Goal: Task Accomplishment & Management: Use online tool/utility

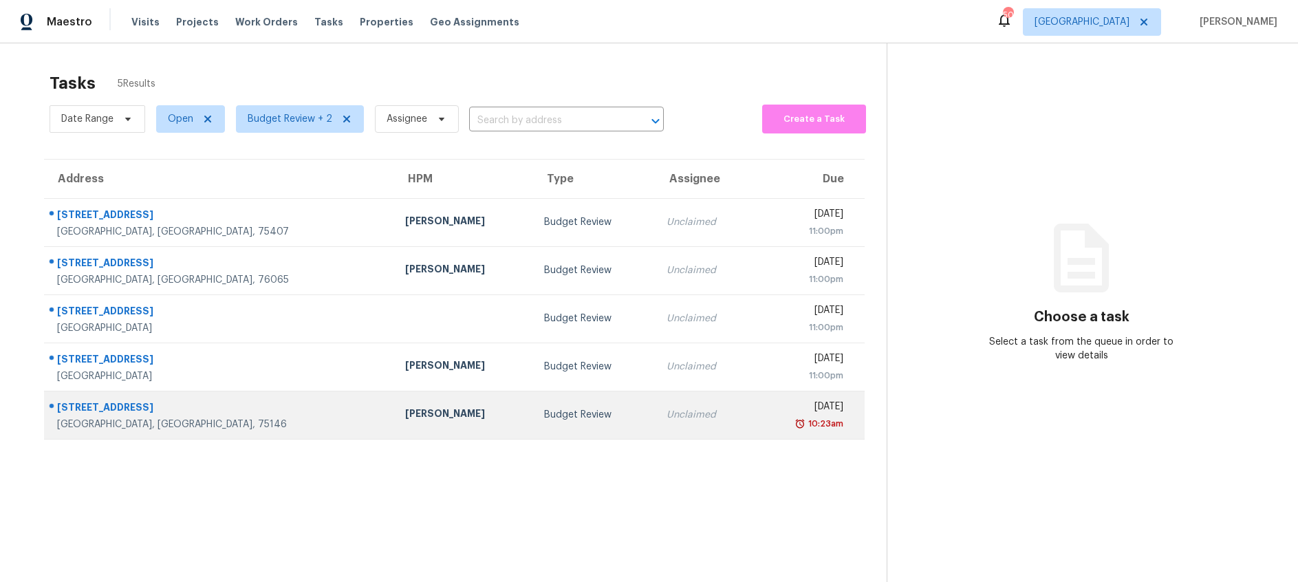
click at [533, 404] on td "Budget Review" at bounding box center [594, 415] width 122 height 48
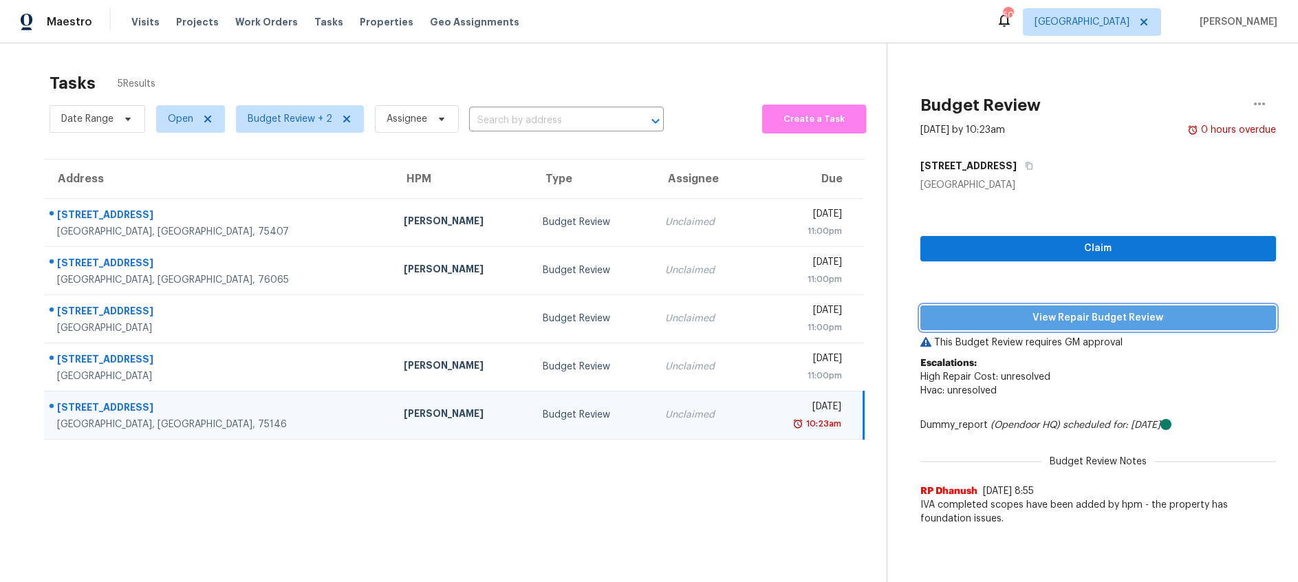
click at [1001, 318] on span "View Repair Budget Review" at bounding box center [1098, 318] width 334 height 17
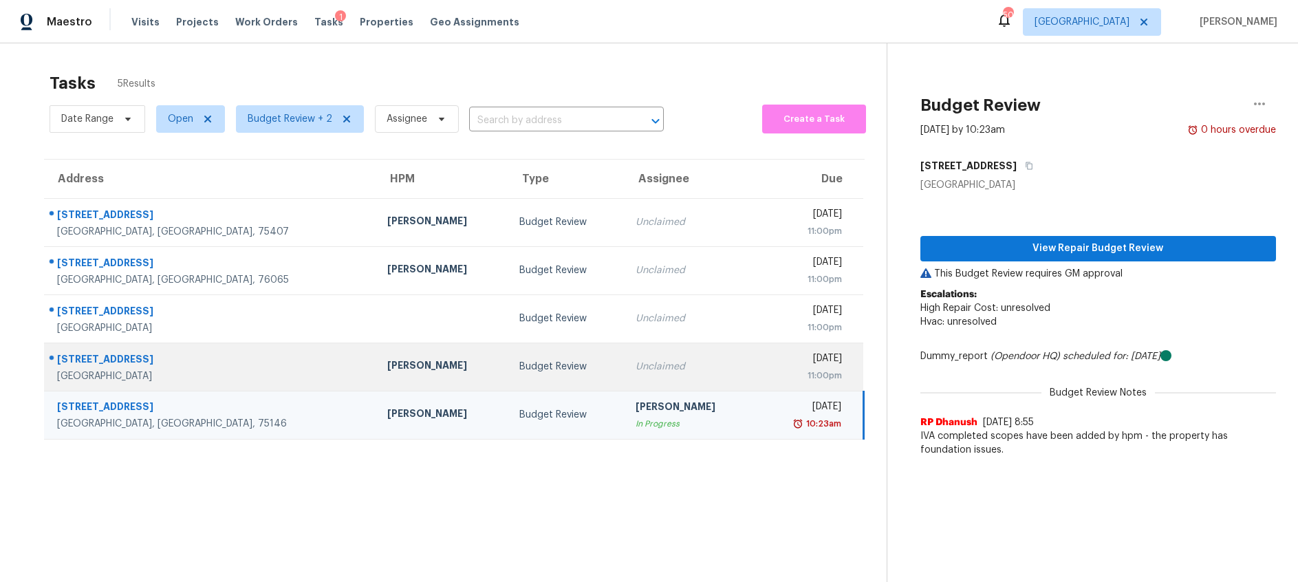
click at [519, 373] on div "Budget Review" at bounding box center [566, 367] width 94 height 14
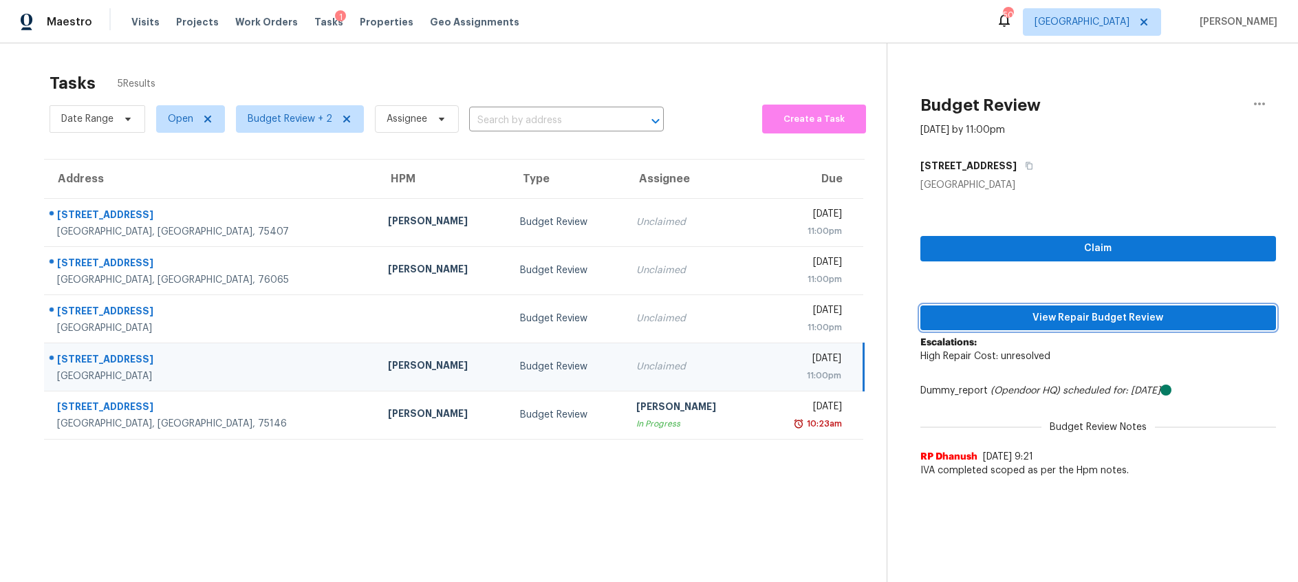
click at [1008, 316] on span "View Repair Budget Review" at bounding box center [1098, 318] width 334 height 17
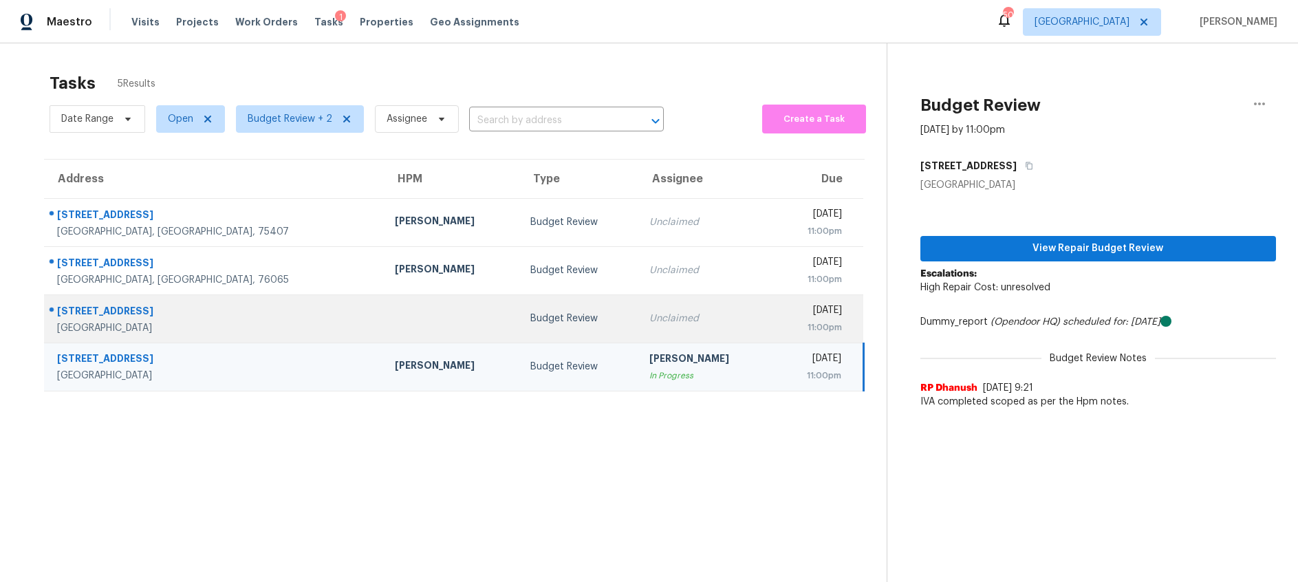
click at [638, 327] on td "Unclaimed" at bounding box center [705, 318] width 135 height 48
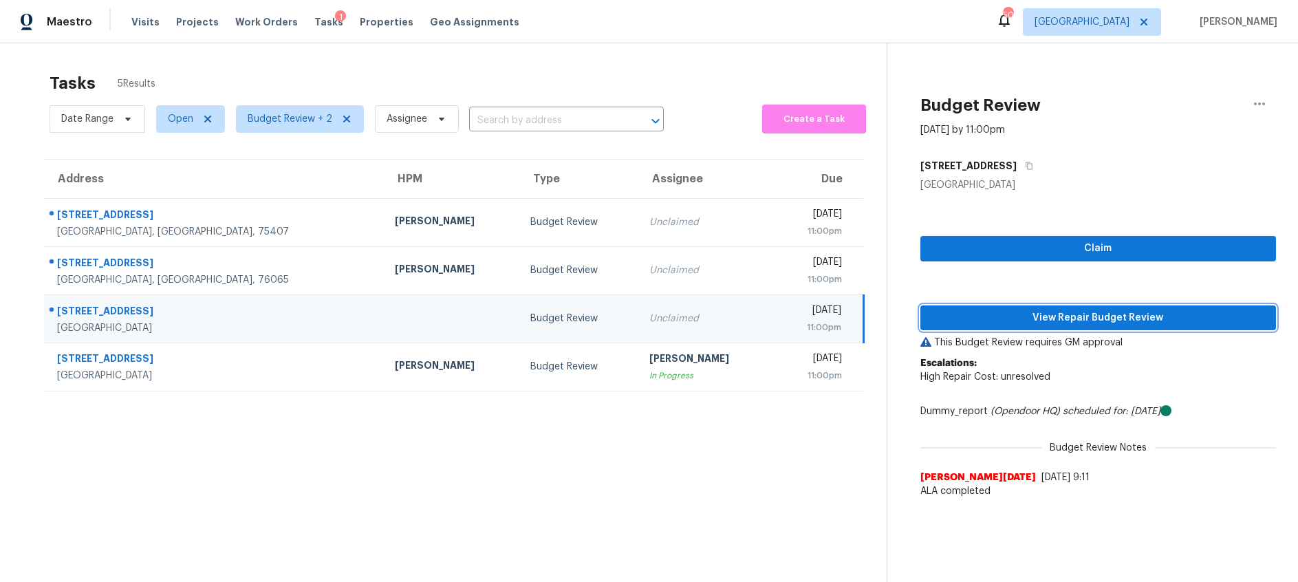
click at [1011, 323] on span "View Repair Budget Review" at bounding box center [1098, 318] width 334 height 17
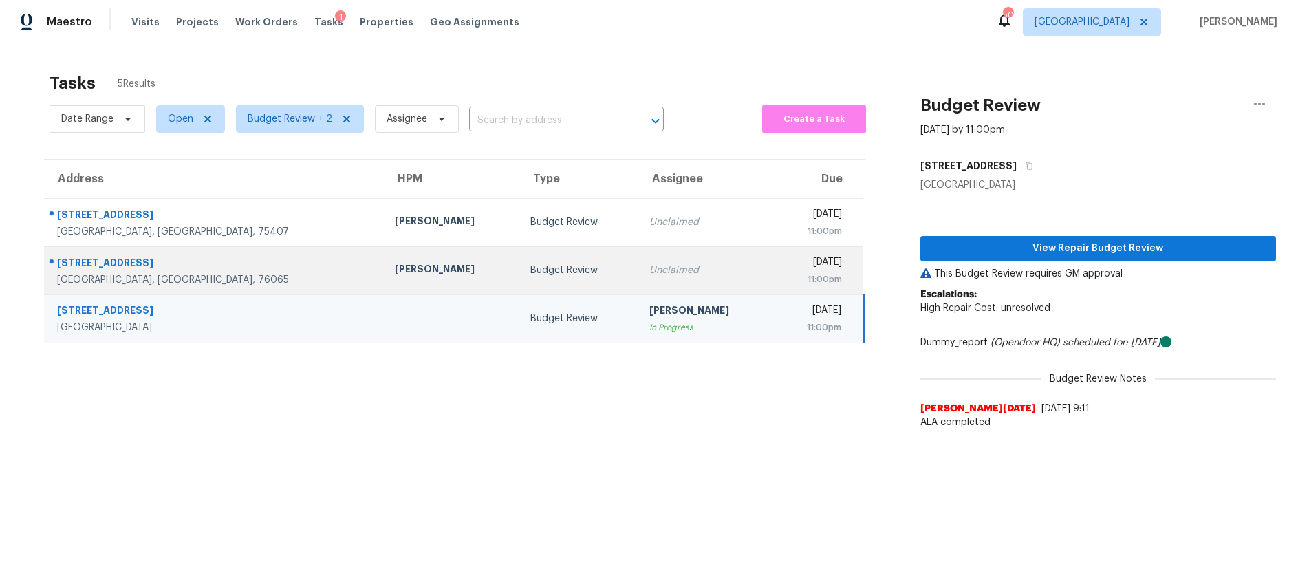
click at [530, 265] on div "Budget Review" at bounding box center [578, 270] width 97 height 14
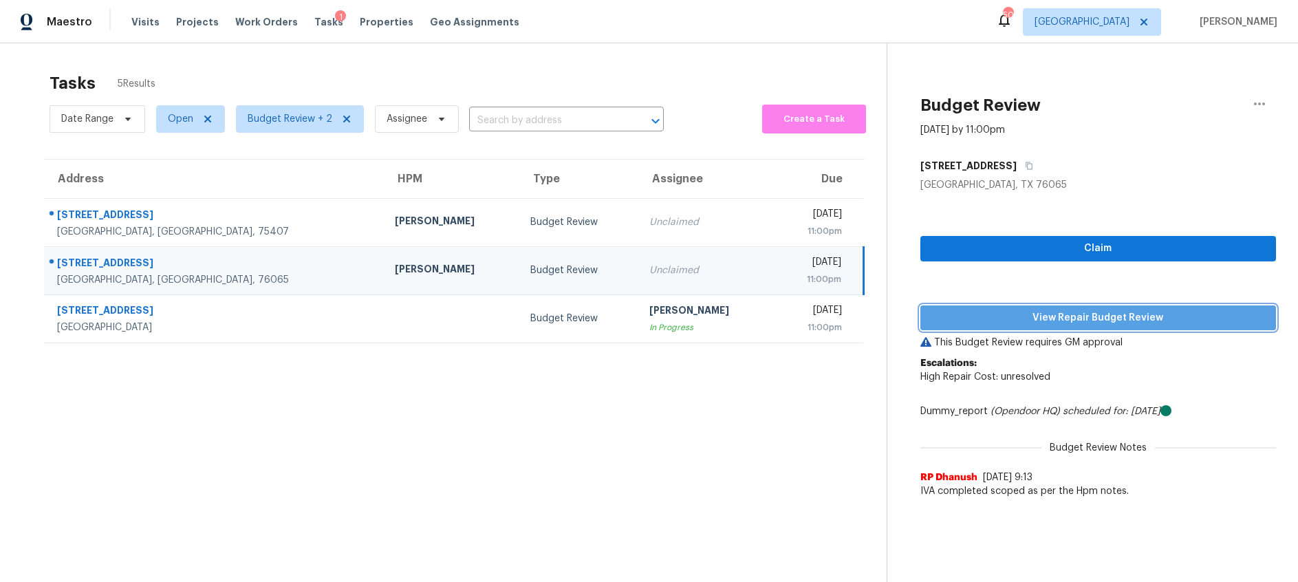
click at [1065, 321] on span "View Repair Budget Review" at bounding box center [1098, 318] width 334 height 17
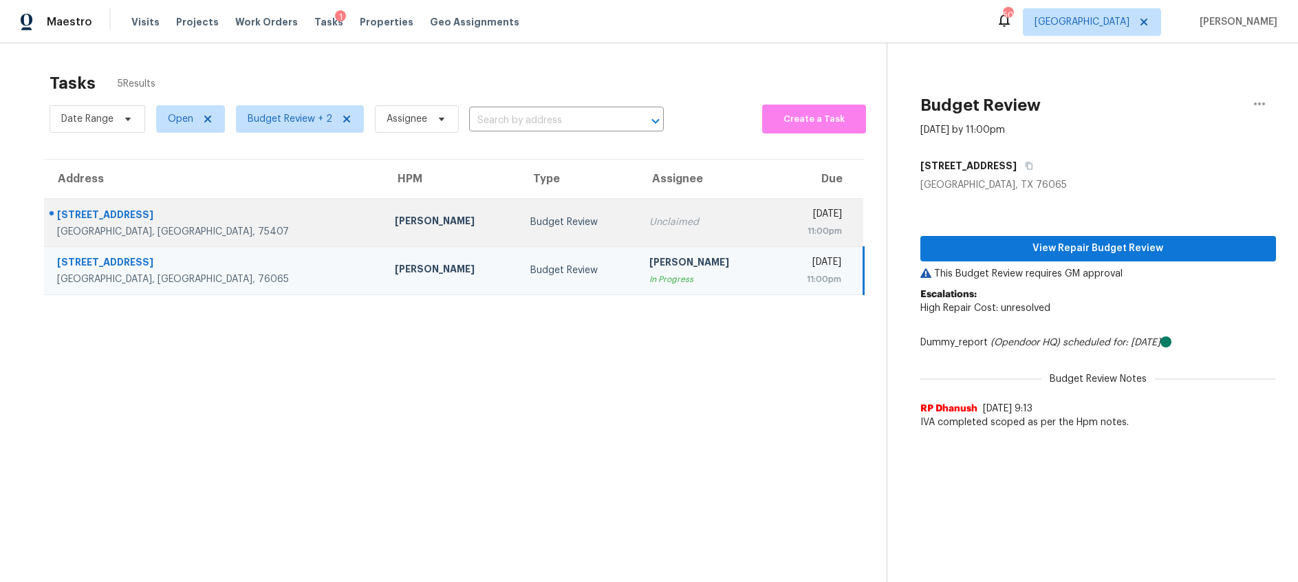
click at [539, 226] on div "Budget Review" at bounding box center [578, 222] width 97 height 14
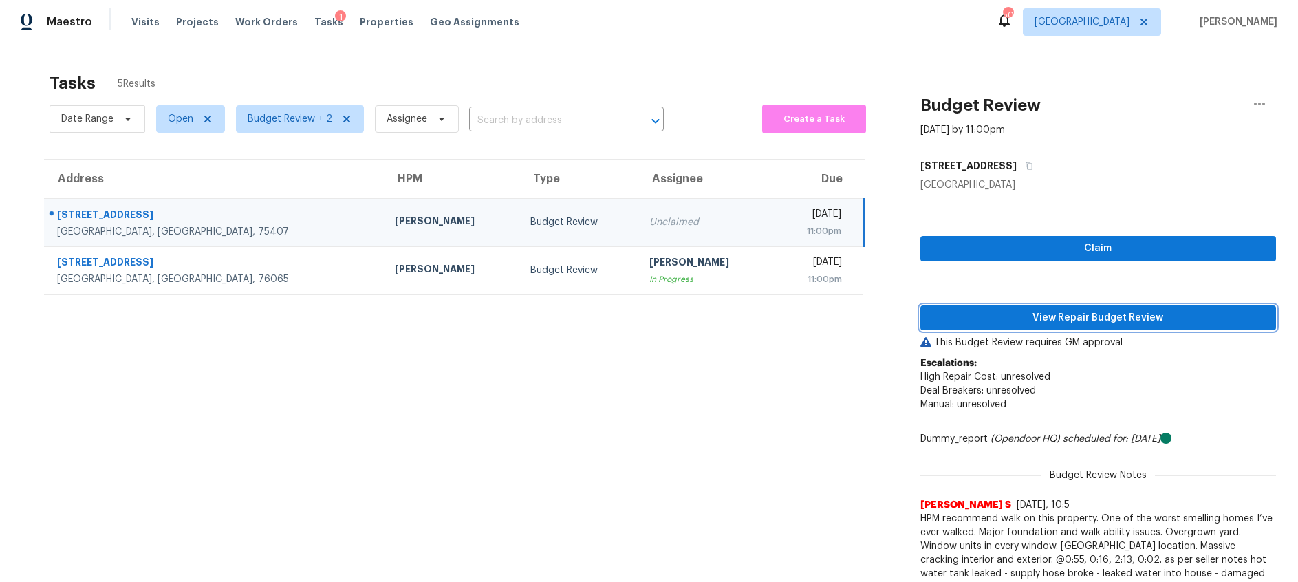
click at [995, 318] on span "View Repair Budget Review" at bounding box center [1098, 318] width 334 height 17
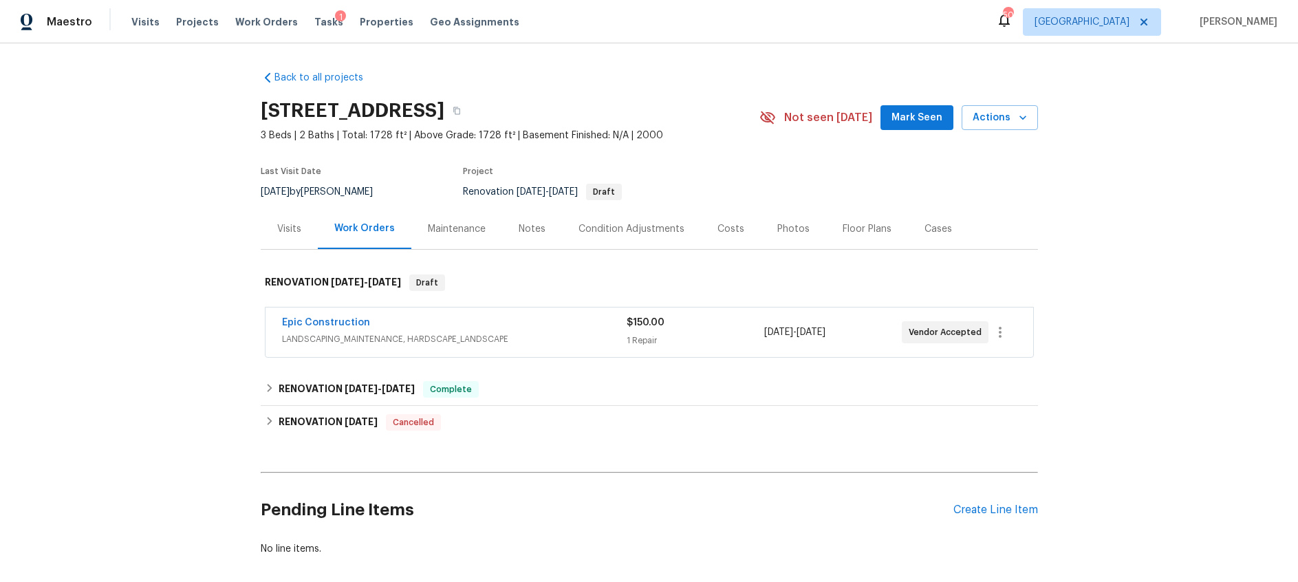
click at [529, 228] on div "Notes" at bounding box center [532, 229] width 27 height 14
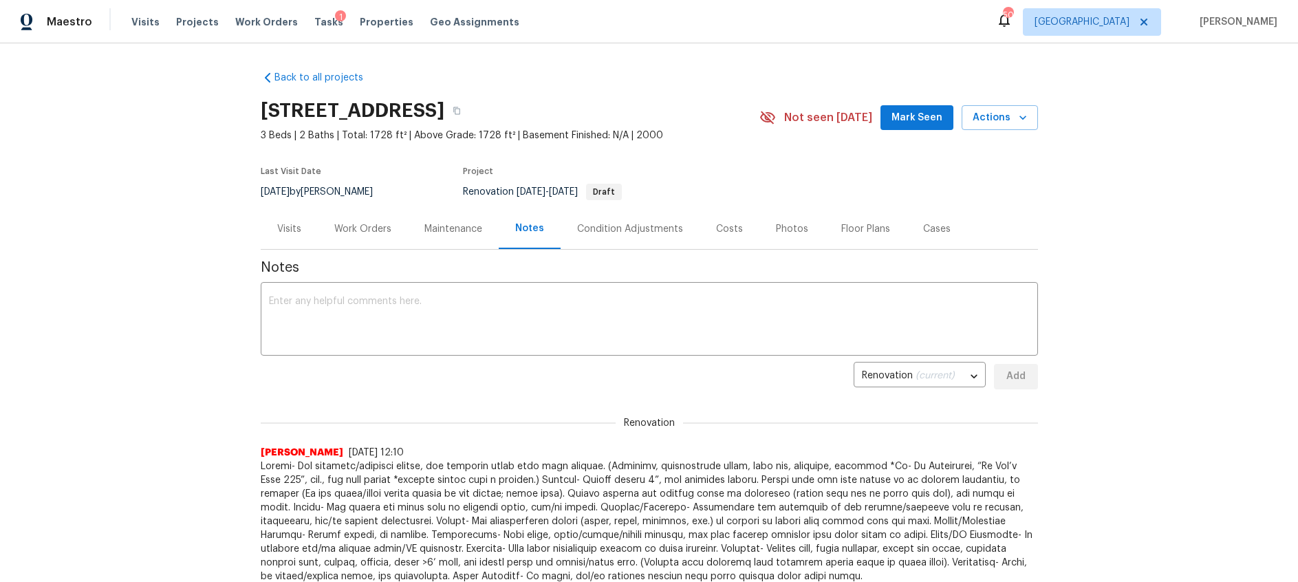
click at [365, 235] on div "Work Orders" at bounding box center [362, 229] width 57 height 14
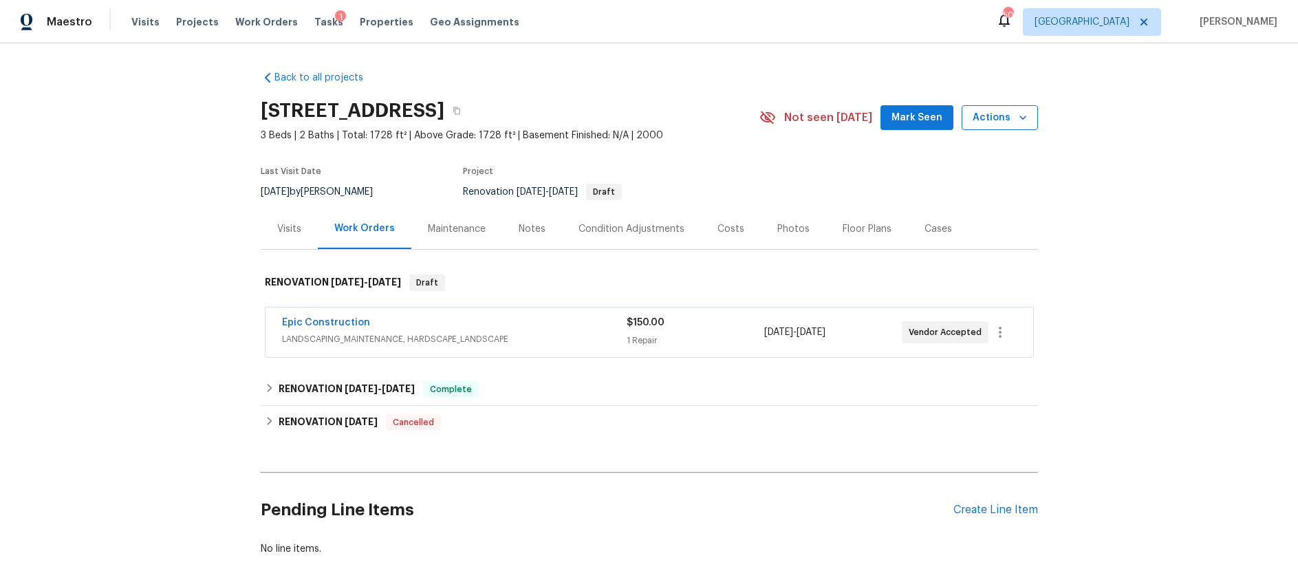
click at [1006, 122] on span "Actions" at bounding box center [1000, 117] width 54 height 17
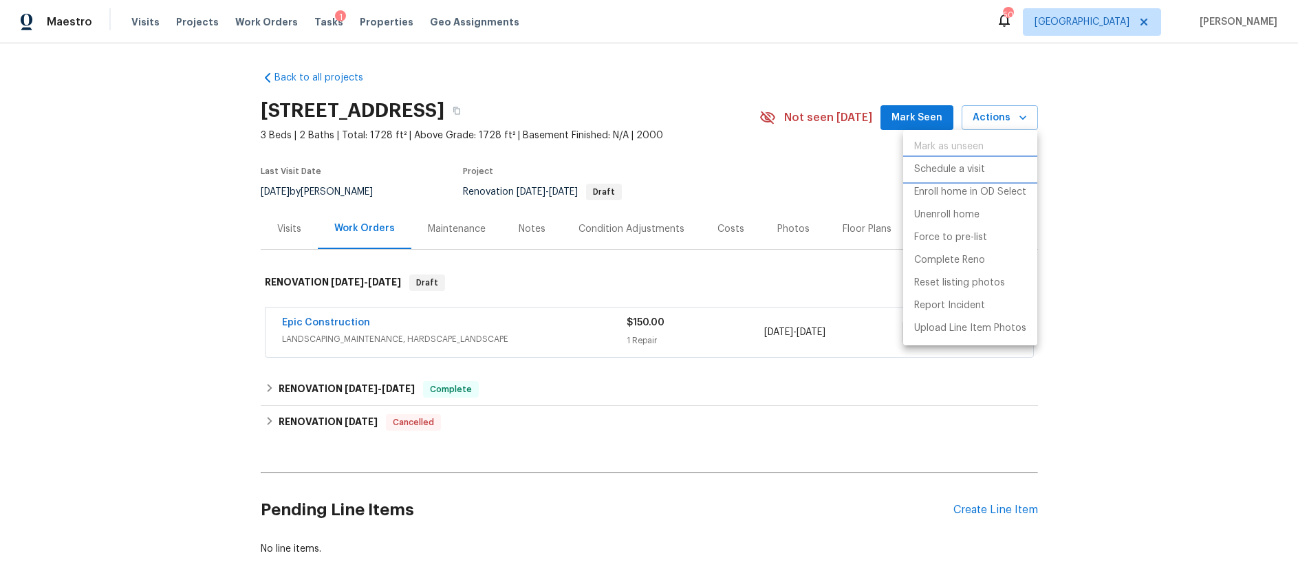
click at [970, 169] on p "Schedule a visit" at bounding box center [949, 169] width 71 height 14
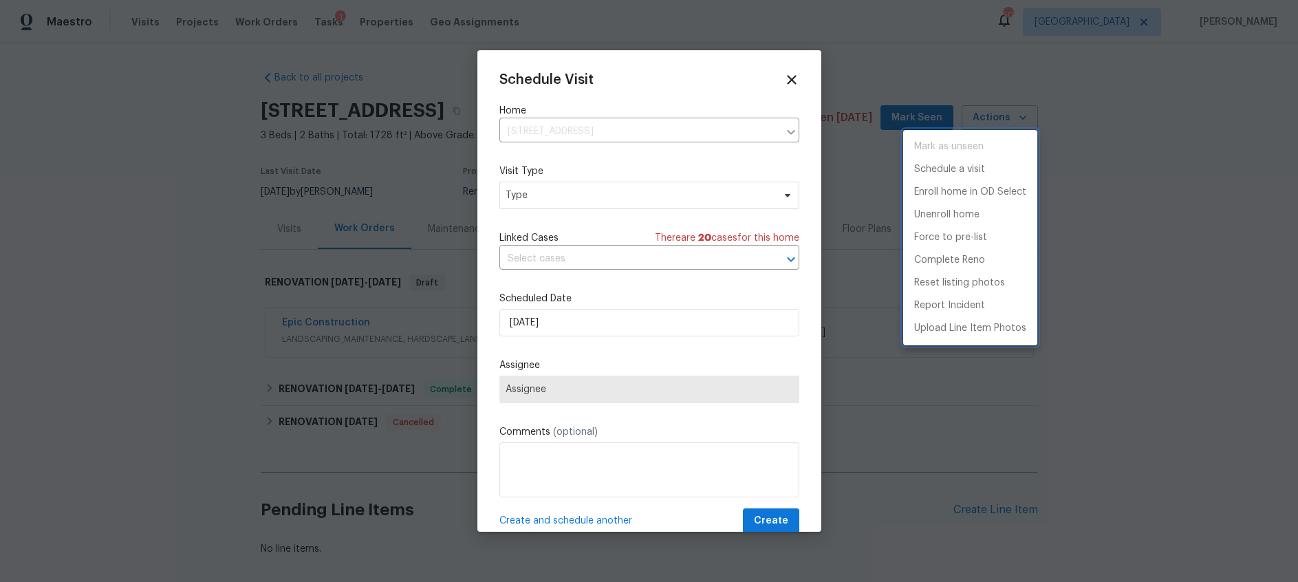
click at [613, 199] on div at bounding box center [649, 291] width 1298 height 582
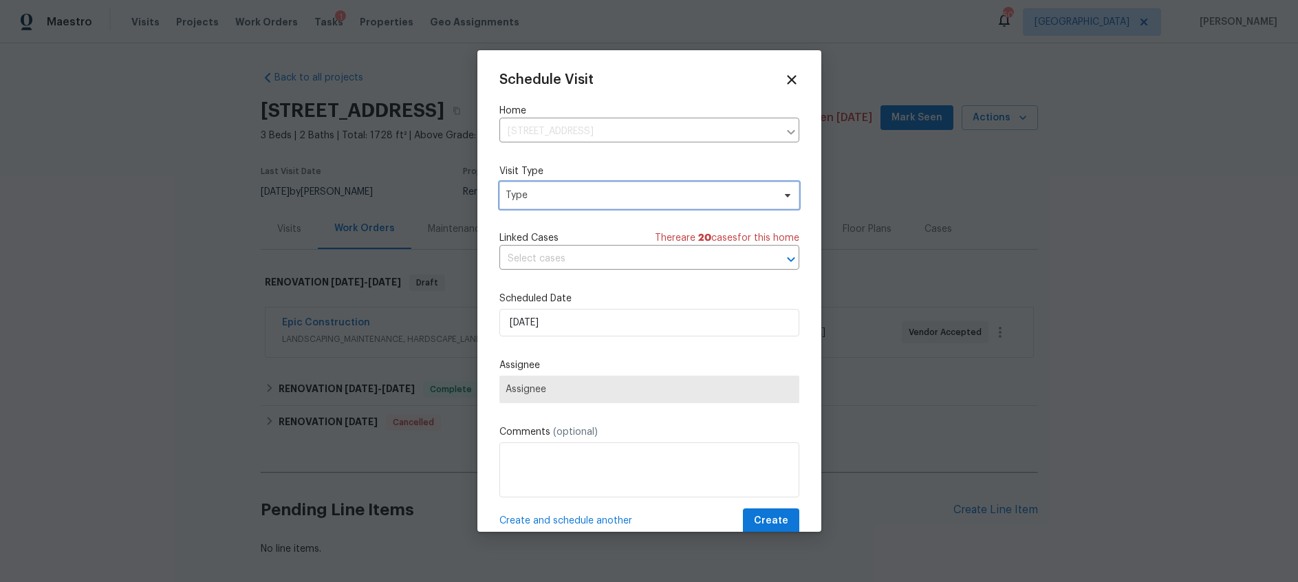
click at [615, 197] on span "Type" at bounding box center [640, 195] width 268 height 14
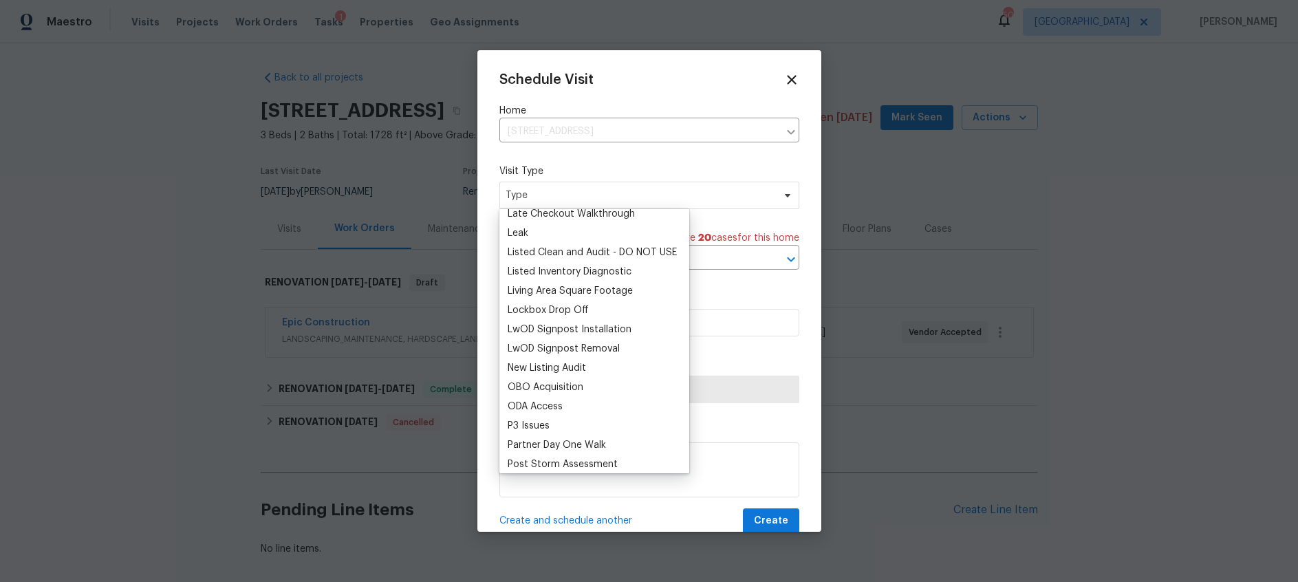
scroll to position [627, 0]
click at [552, 363] on div "New Listing Audit" at bounding box center [547, 365] width 78 height 14
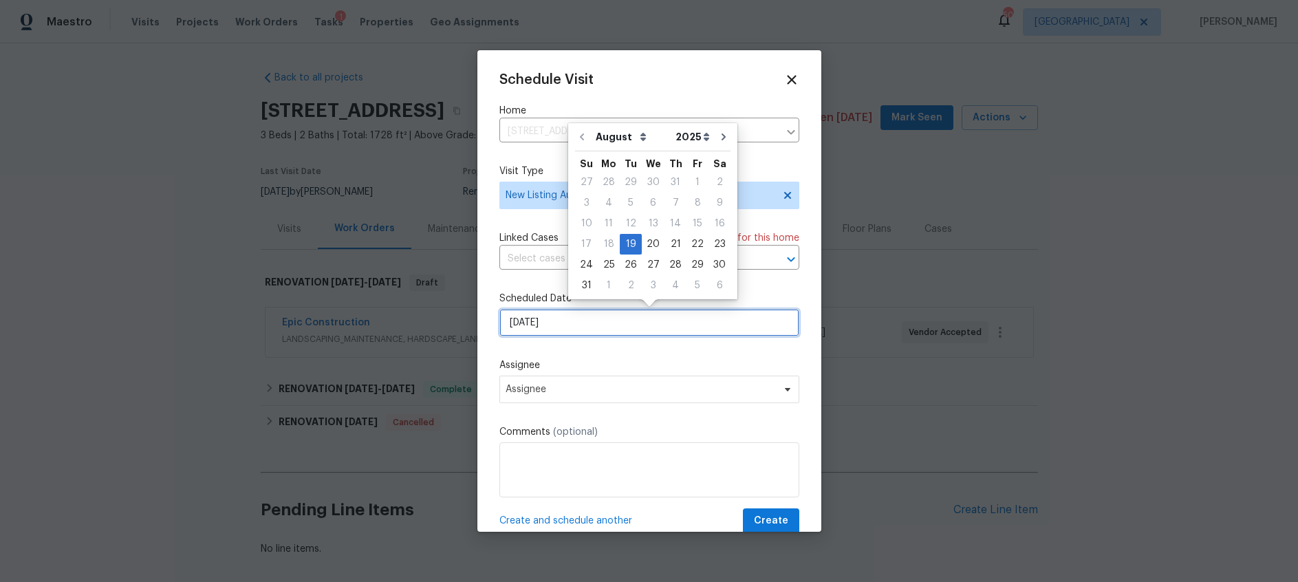
click at [599, 316] on input "[DATE]" at bounding box center [649, 323] width 300 height 28
click at [644, 238] on div "20" at bounding box center [653, 244] width 23 height 19
type input "8/20/2025"
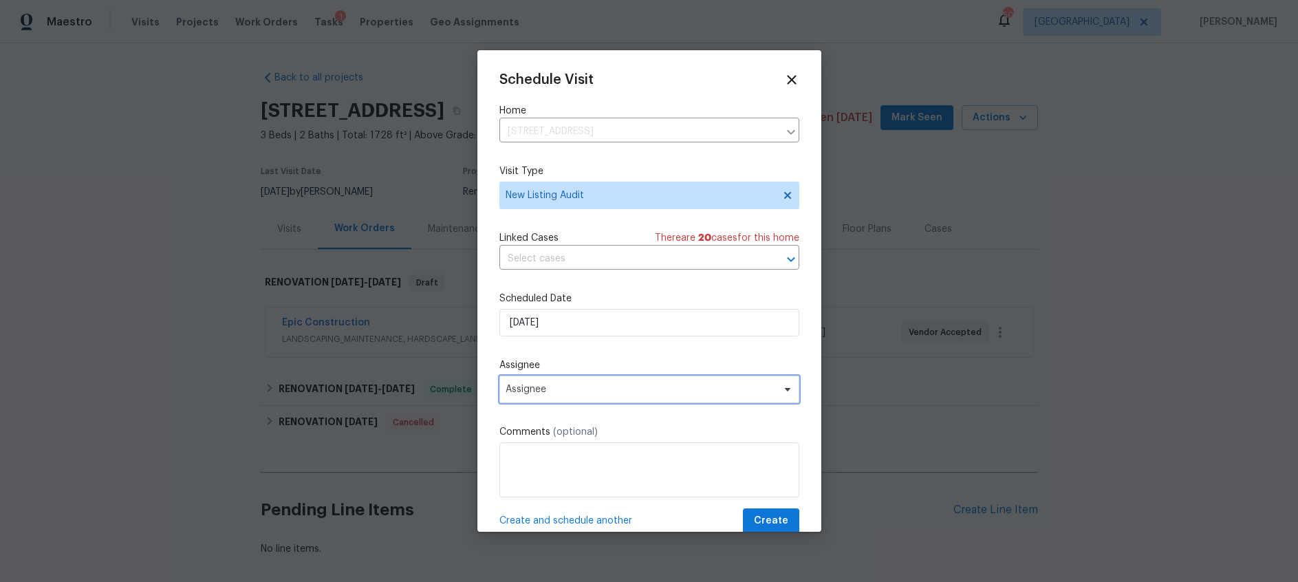
click at [619, 391] on span "Assignee" at bounding box center [641, 389] width 270 height 11
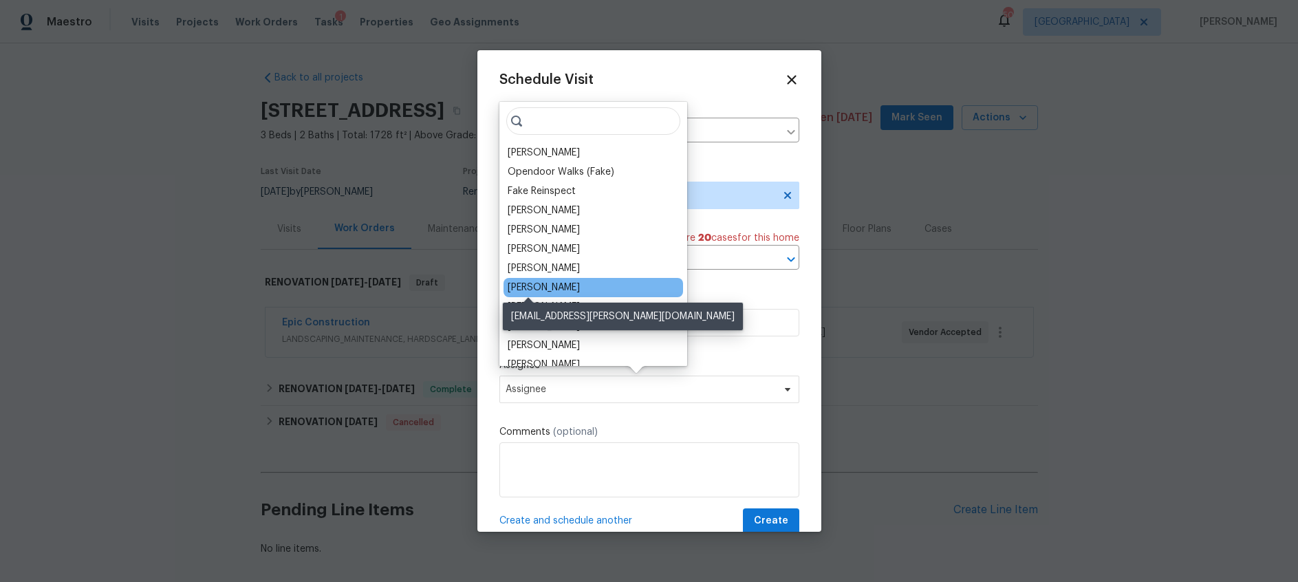
click at [524, 287] on div "[PERSON_NAME]" at bounding box center [544, 288] width 72 height 14
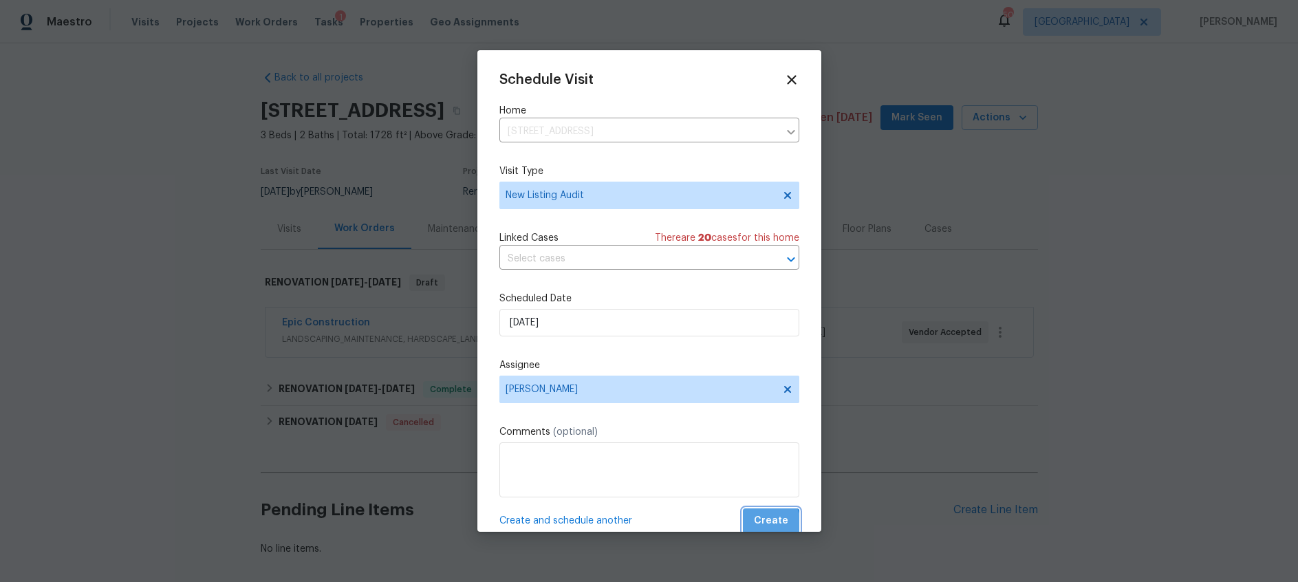
click at [772, 523] on span "Create" at bounding box center [771, 520] width 34 height 17
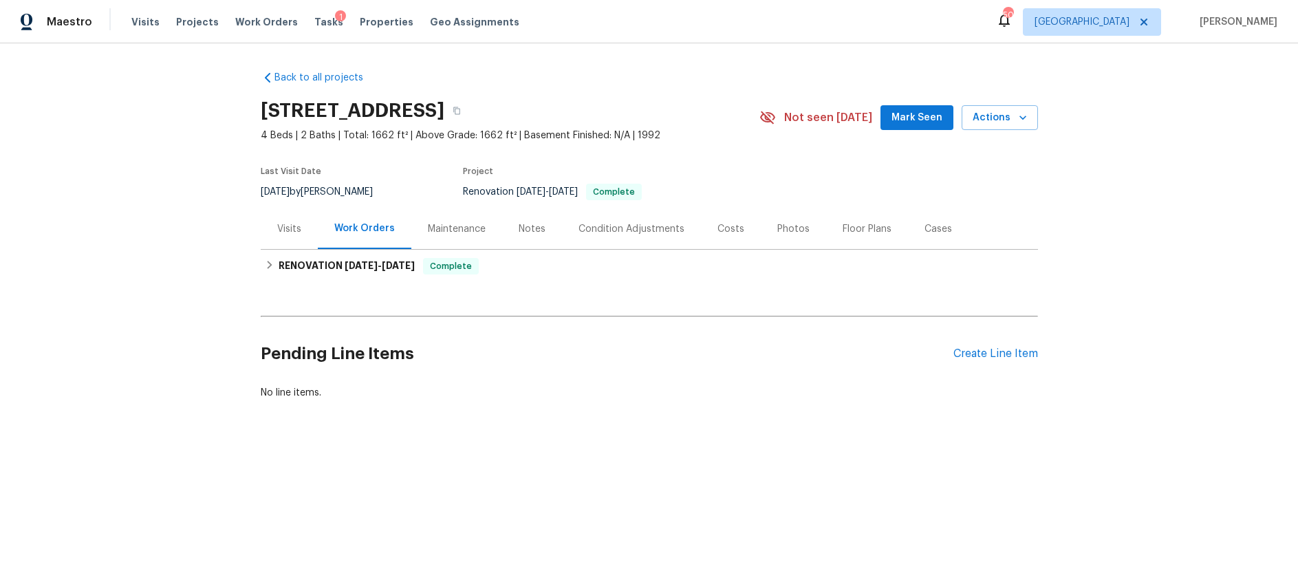
click at [530, 229] on div "Notes" at bounding box center [532, 229] width 27 height 14
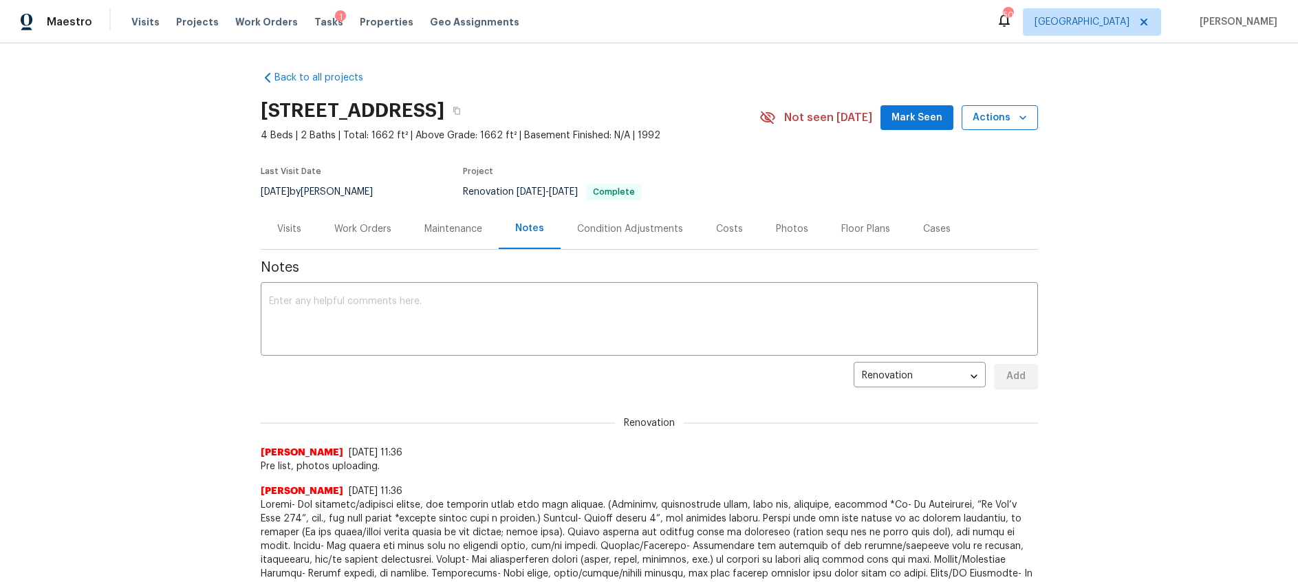
click at [1017, 120] on icon "button" at bounding box center [1023, 118] width 14 height 14
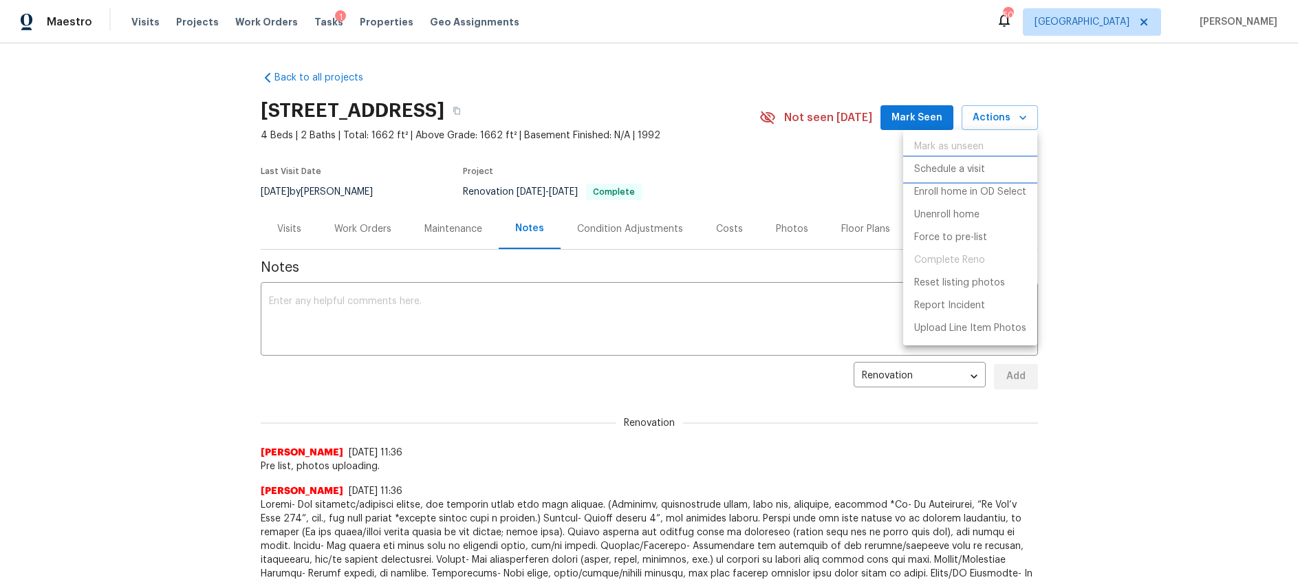
click at [975, 166] on p "Schedule a visit" at bounding box center [949, 169] width 71 height 14
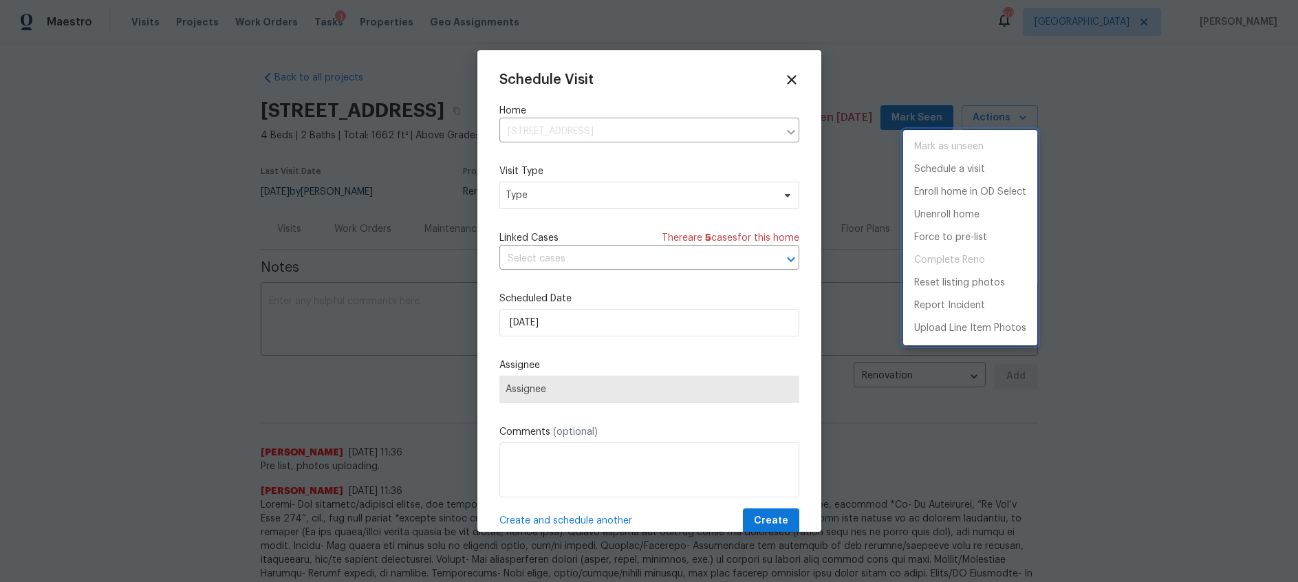
click at [571, 199] on div at bounding box center [649, 291] width 1298 height 582
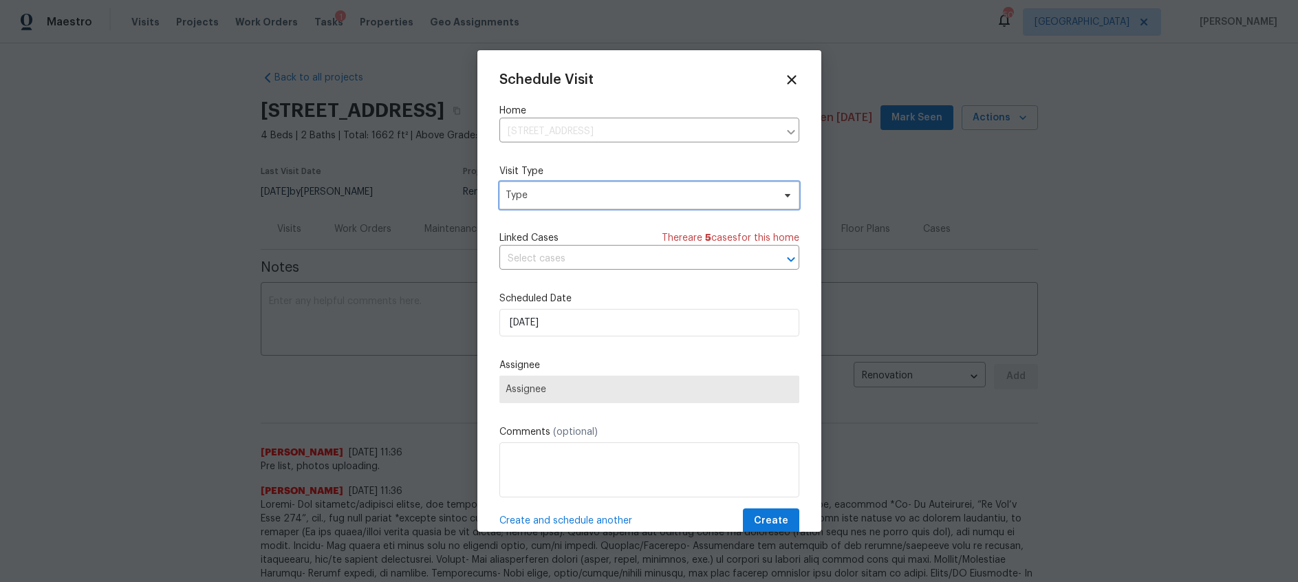
click at [609, 197] on span "Type" at bounding box center [640, 195] width 268 height 14
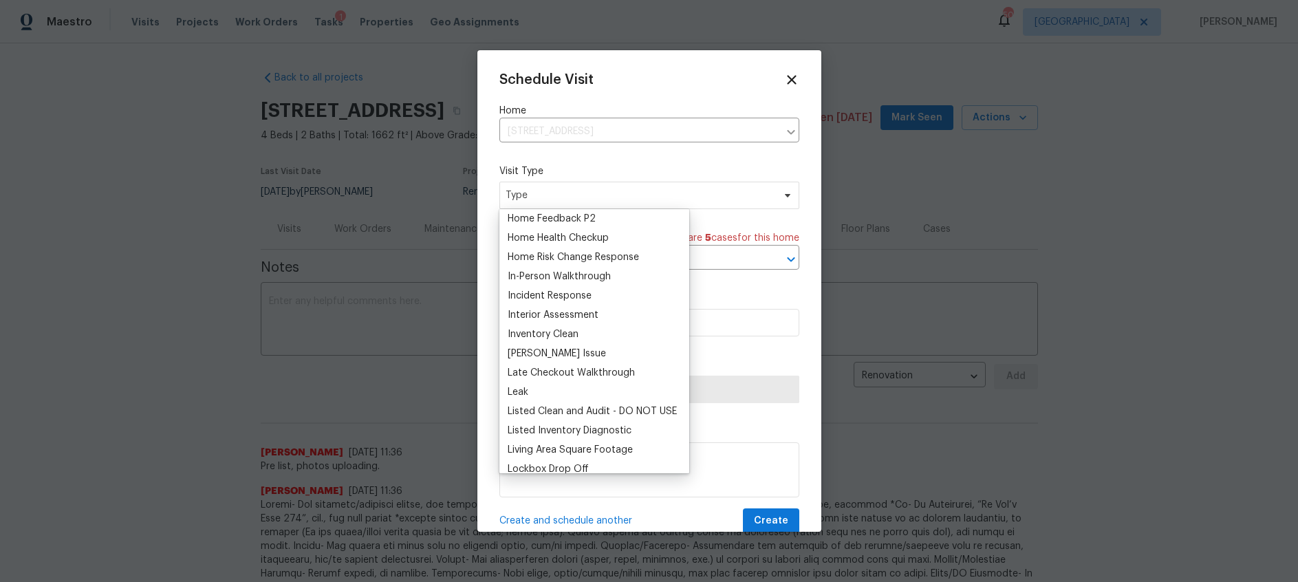
scroll to position [576, 0]
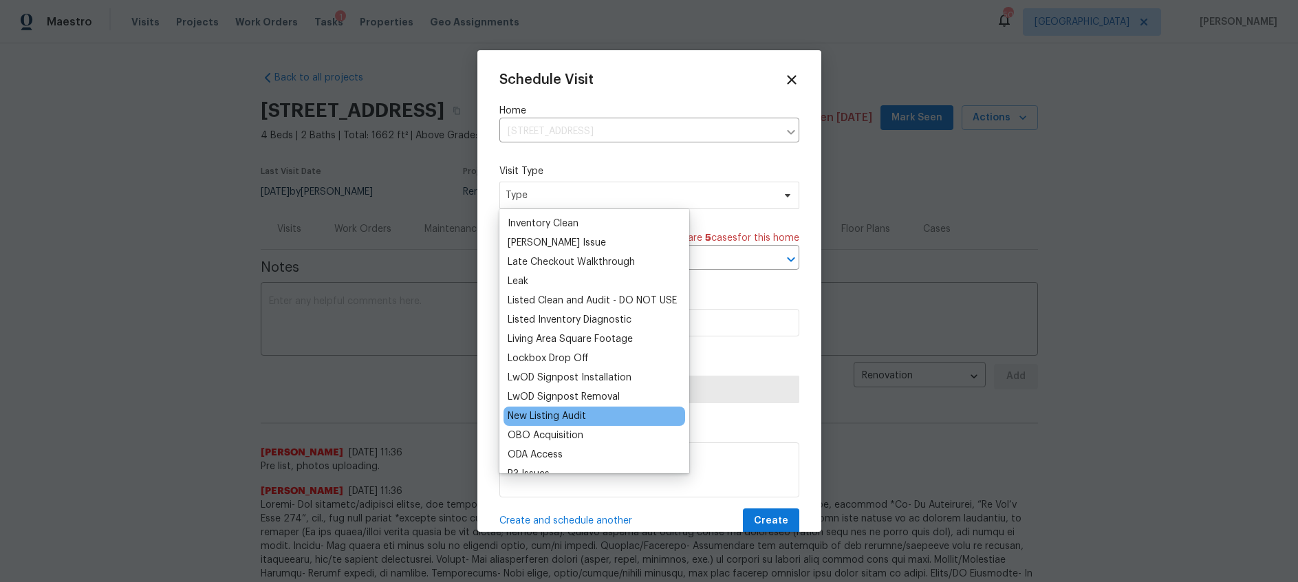
click at [553, 416] on div "New Listing Audit" at bounding box center [547, 416] width 78 height 14
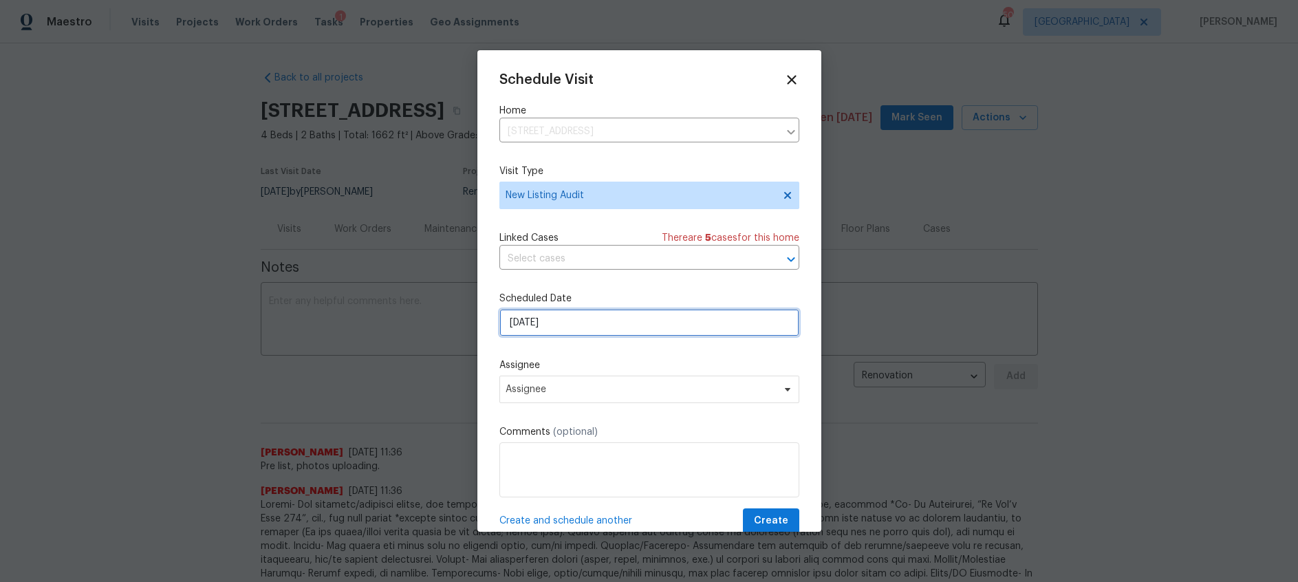
click at [587, 323] on input "8/19/2025" at bounding box center [649, 323] width 300 height 28
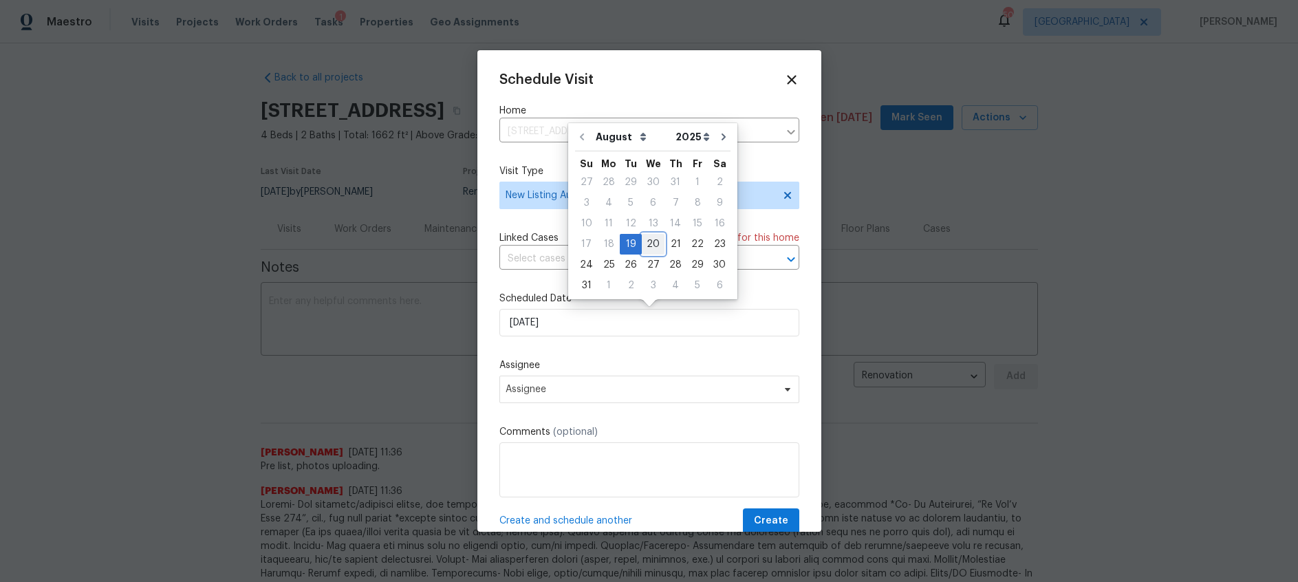
click at [647, 244] on div "20" at bounding box center [653, 244] width 23 height 19
type input "8/20/2025"
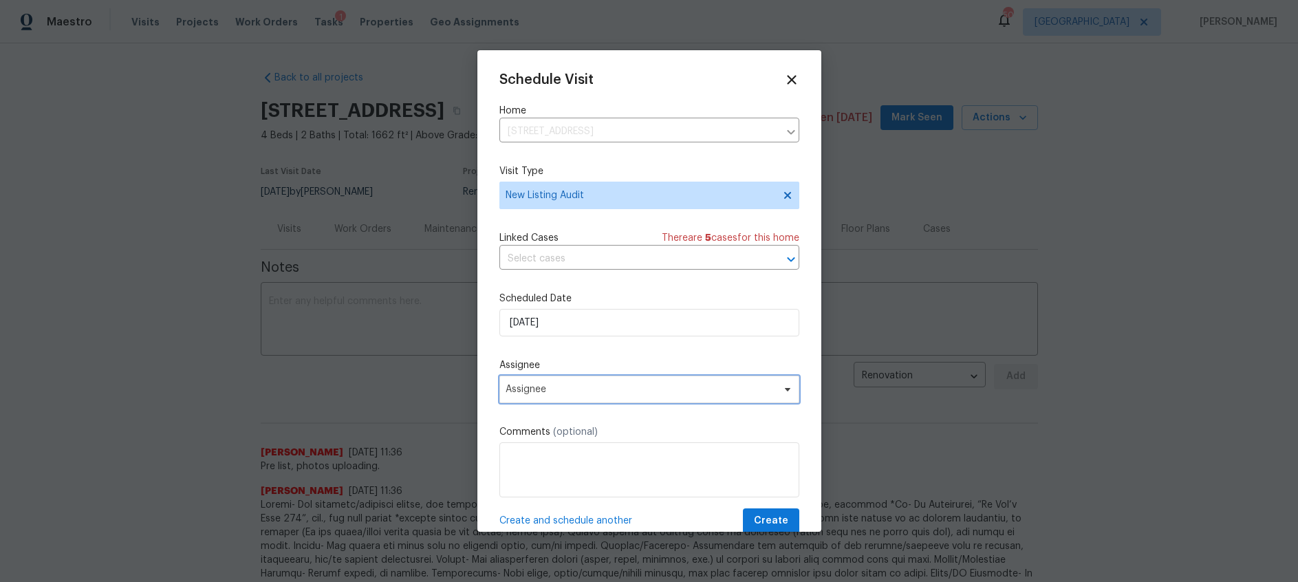
click at [563, 393] on span "Assignee" at bounding box center [641, 389] width 270 height 11
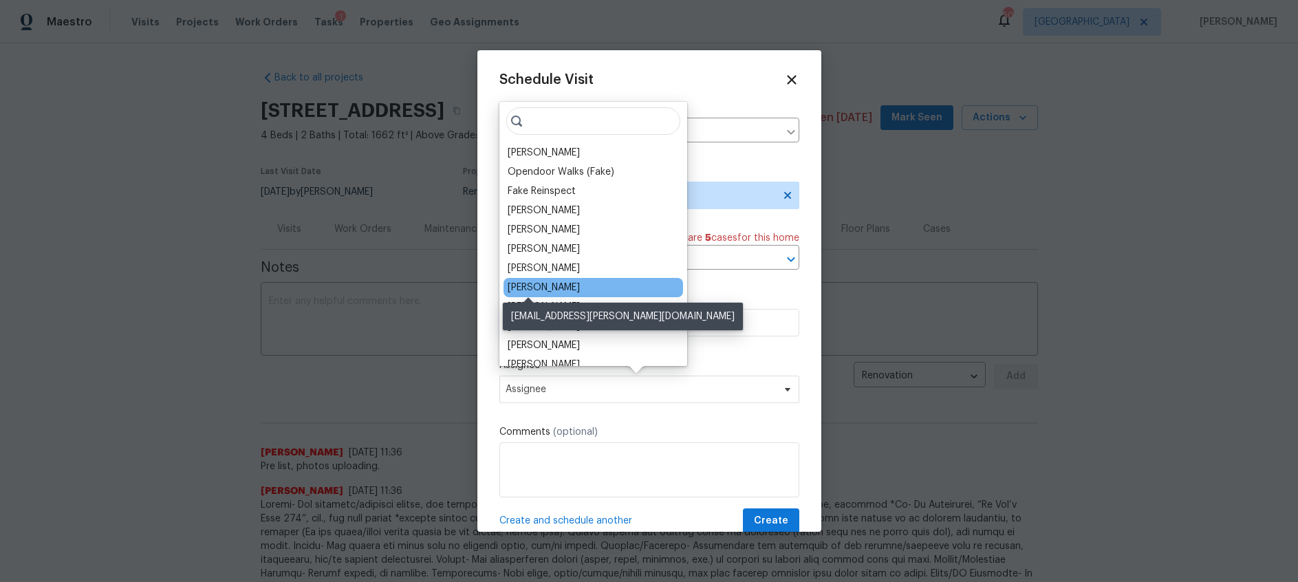
click at [539, 287] on div "[PERSON_NAME]" at bounding box center [544, 288] width 72 height 14
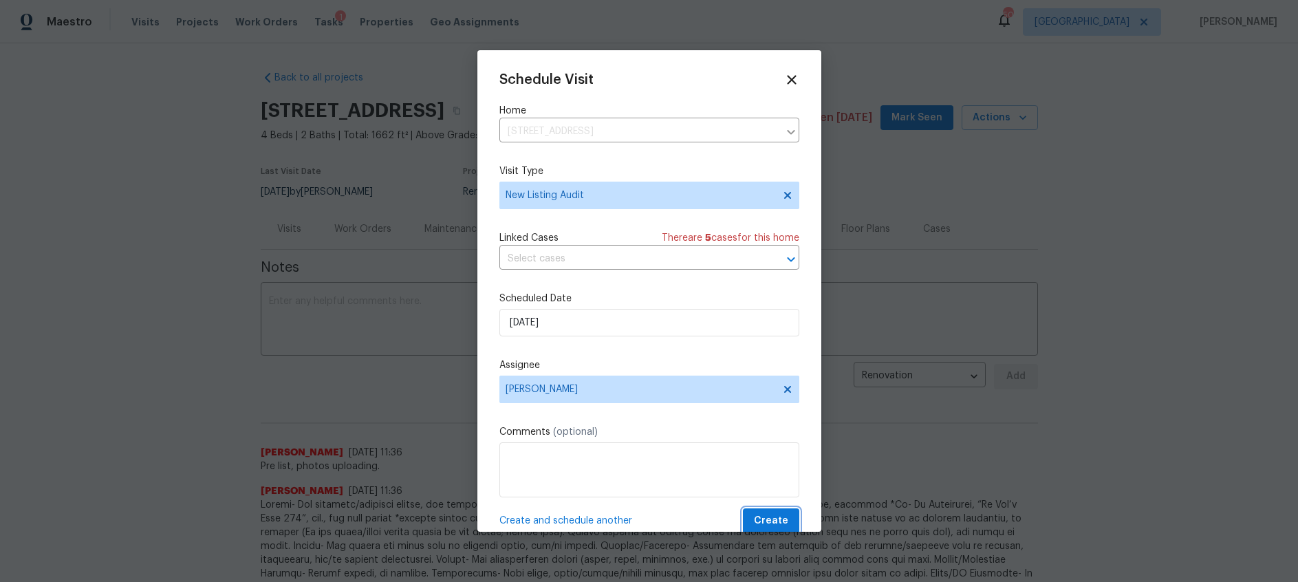
click at [772, 519] on span "Create" at bounding box center [771, 520] width 34 height 17
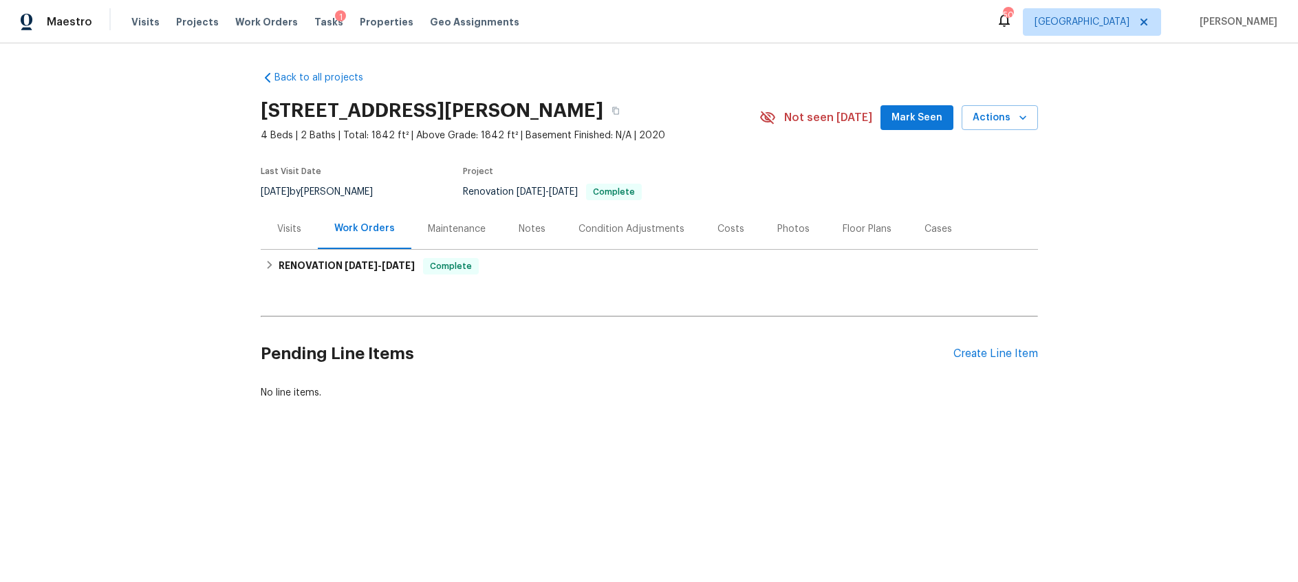
click at [528, 228] on div "Notes" at bounding box center [532, 229] width 27 height 14
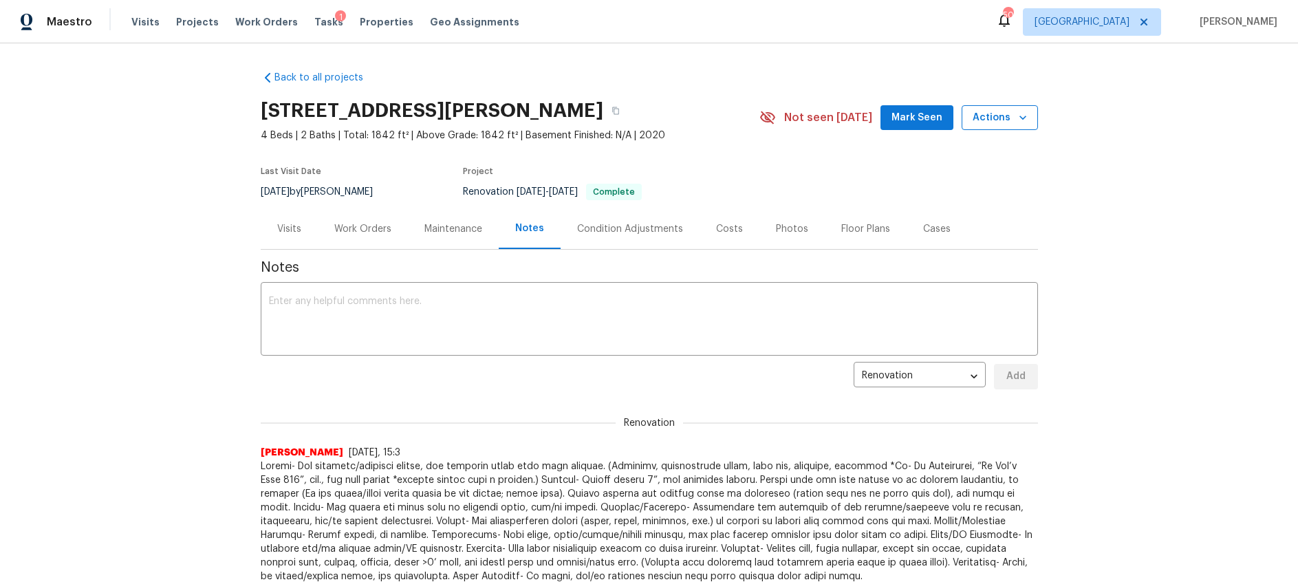
click at [992, 119] on span "Actions" at bounding box center [1000, 117] width 54 height 17
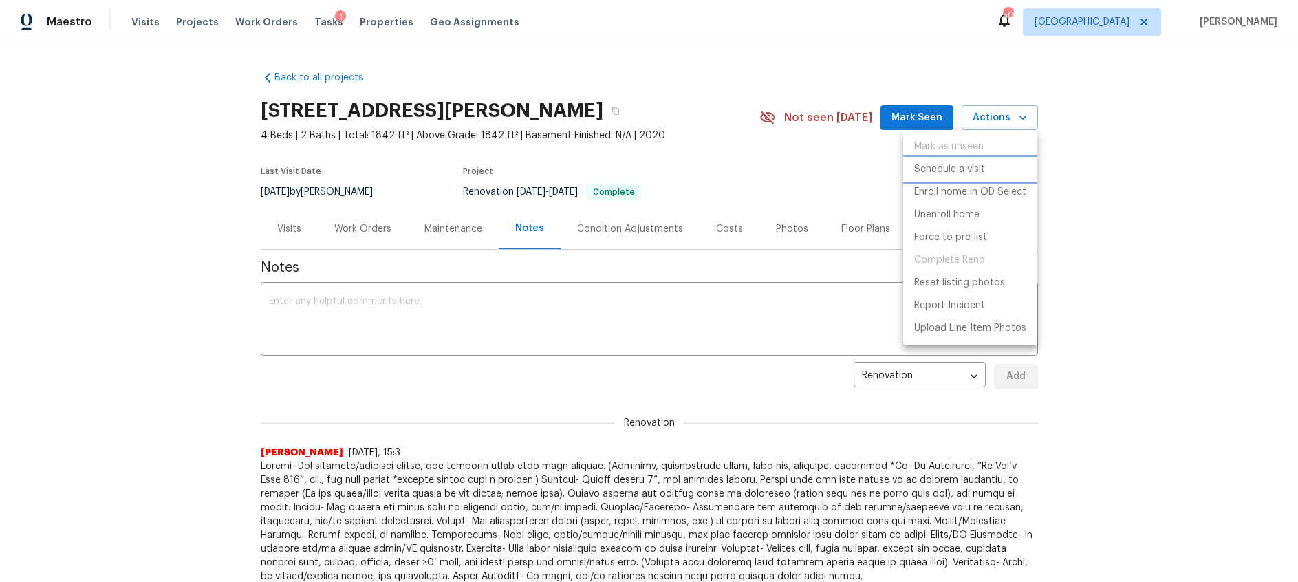
click at [979, 171] on p "Schedule a visit" at bounding box center [949, 169] width 71 height 14
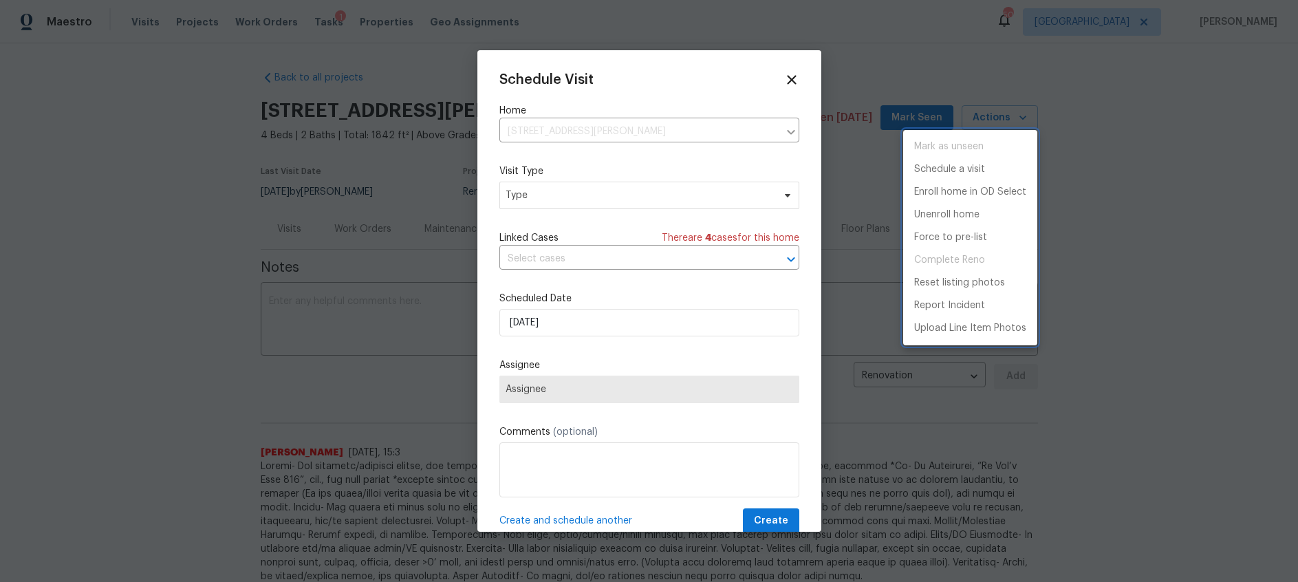
click at [627, 195] on div at bounding box center [649, 291] width 1298 height 582
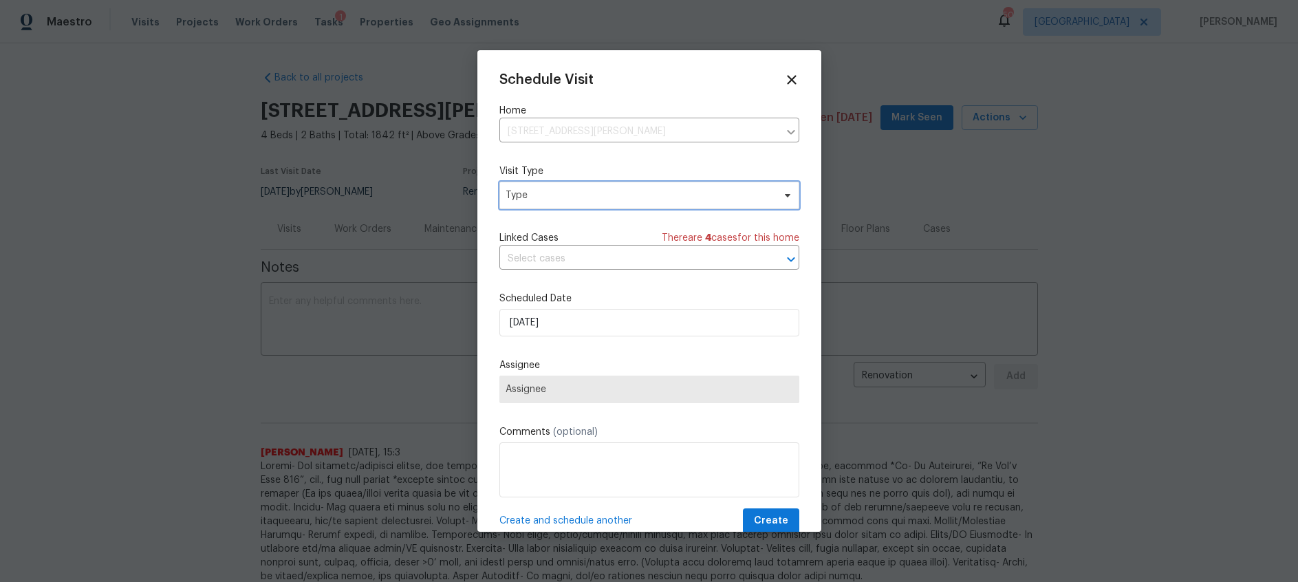
click at [627, 202] on span "Type" at bounding box center [640, 195] width 268 height 14
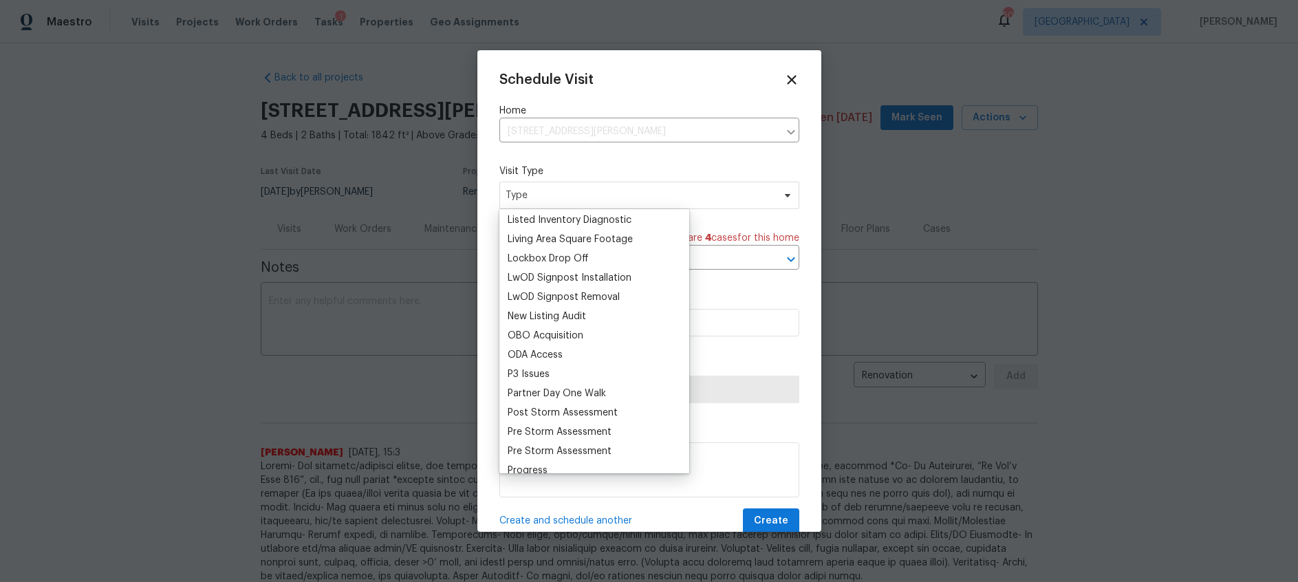
scroll to position [678, 0]
click at [563, 312] on div "New Listing Audit" at bounding box center [547, 314] width 78 height 14
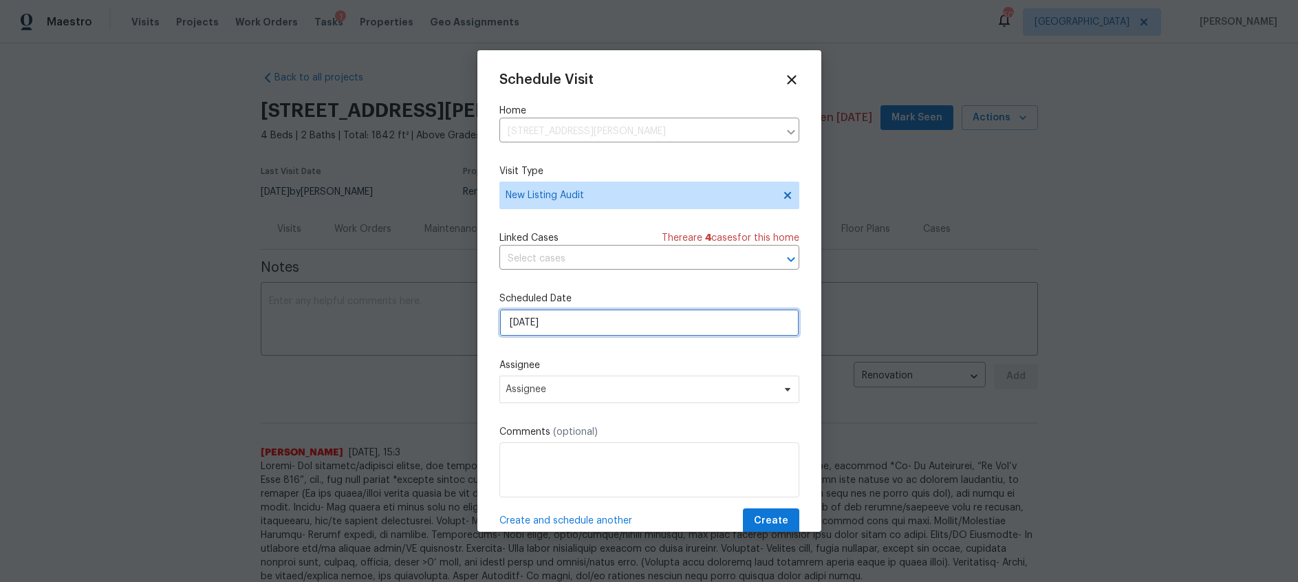
click at [585, 332] on input "[DATE]" at bounding box center [649, 323] width 300 height 28
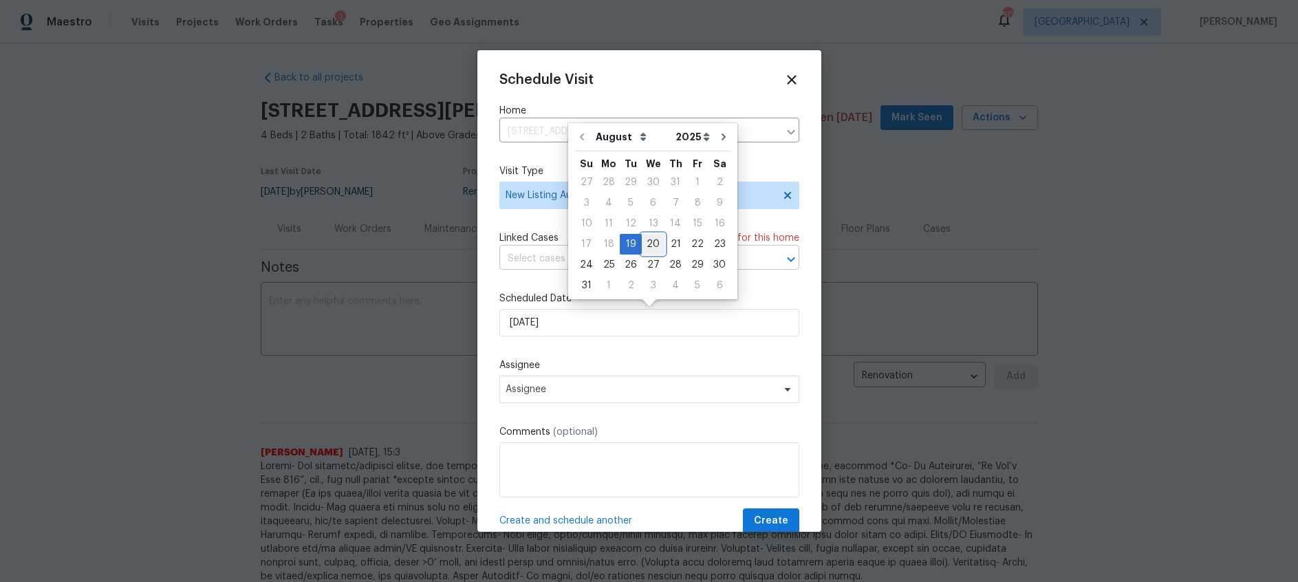
drag, startPoint x: 640, startPoint y: 246, endPoint x: 636, endPoint y: 252, distance: 8.0
click at [642, 246] on div "20" at bounding box center [653, 244] width 23 height 19
type input "[DATE]"
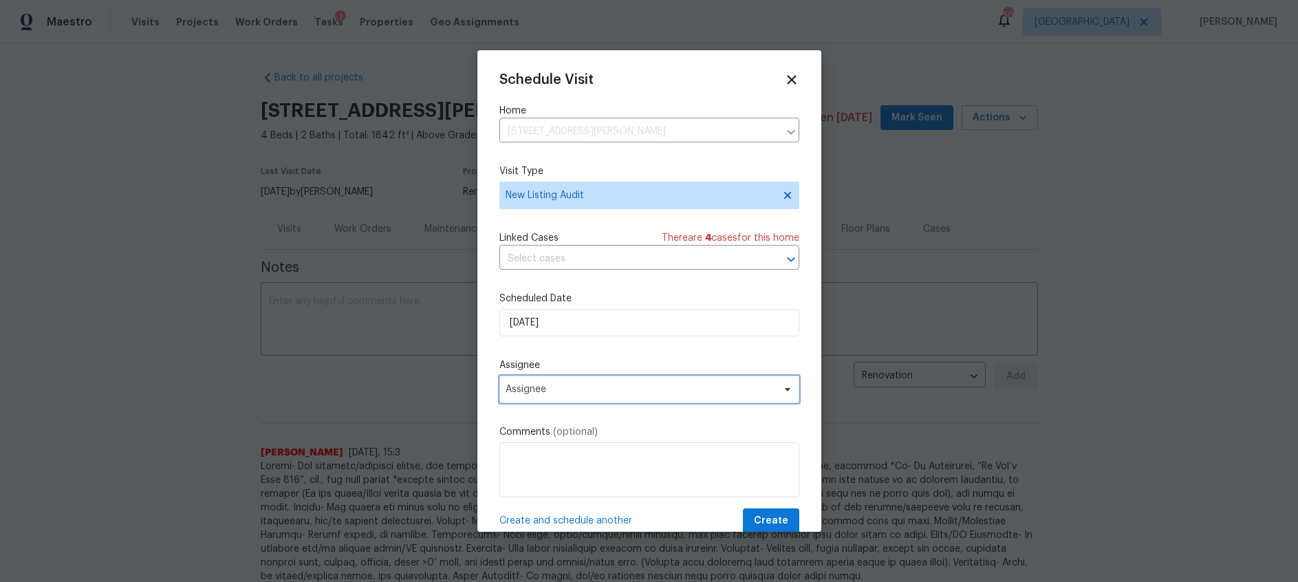
click at [612, 395] on span "Assignee" at bounding box center [649, 390] width 300 height 28
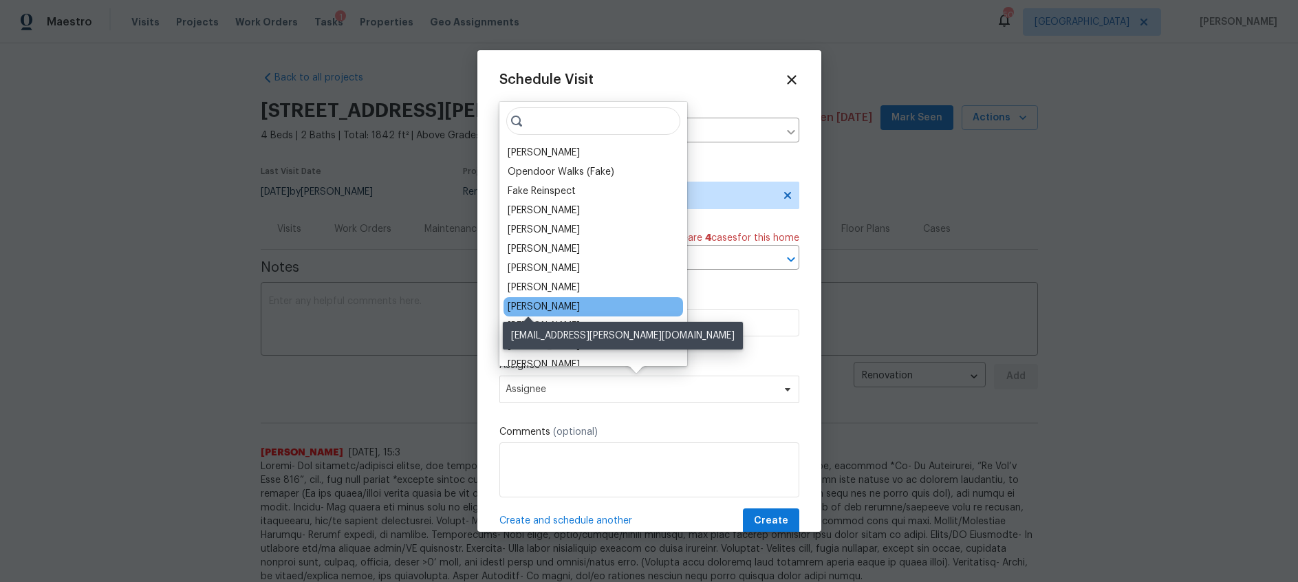
click at [543, 305] on div "[PERSON_NAME]" at bounding box center [544, 307] width 72 height 14
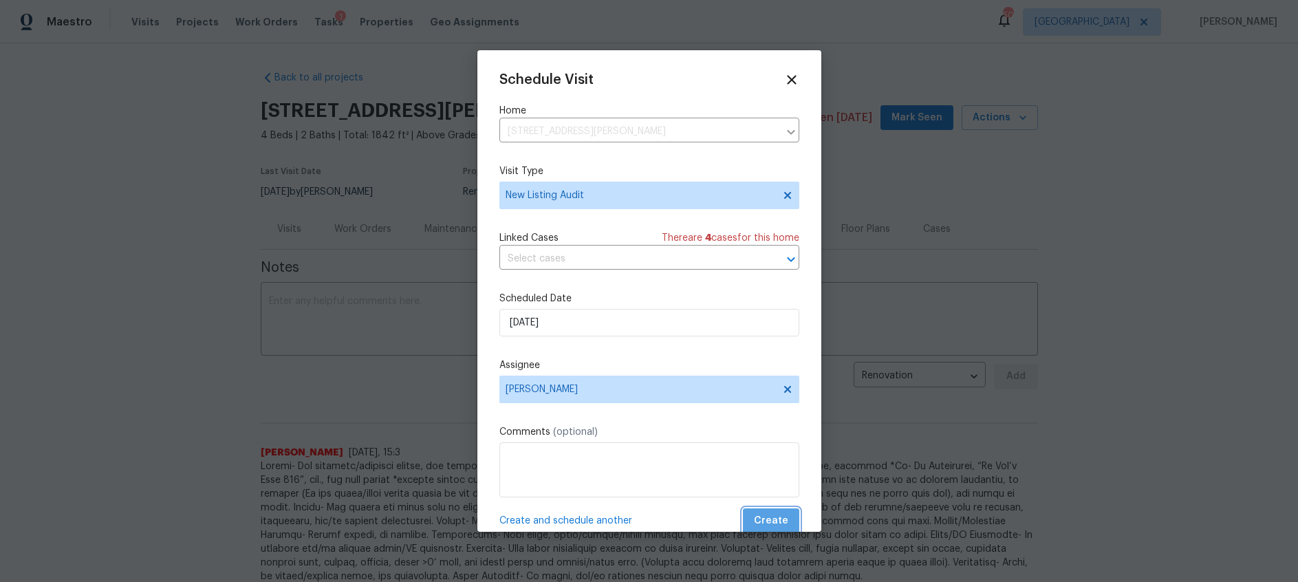
click at [780, 523] on span "Create" at bounding box center [771, 520] width 34 height 17
